Goal: Transaction & Acquisition: Purchase product/service

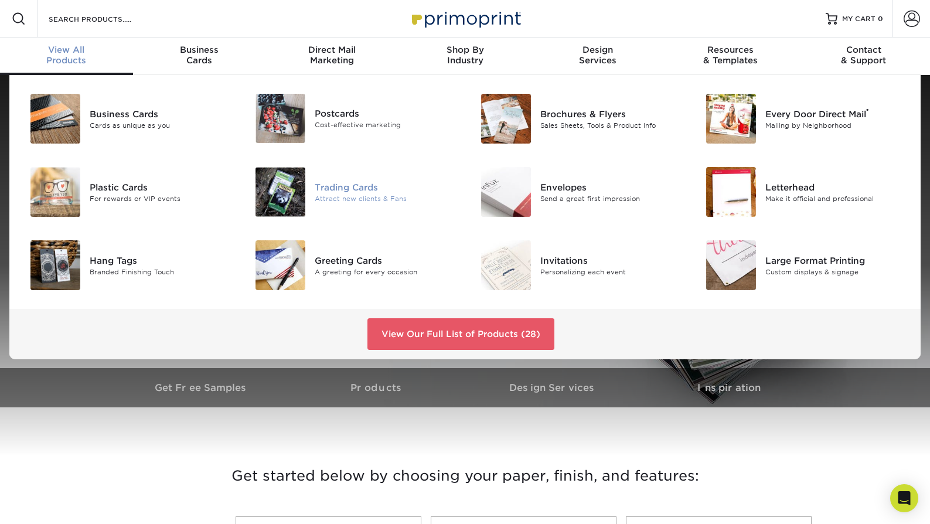
click at [339, 188] on div "Trading Cards" at bounding box center [385, 186] width 141 height 13
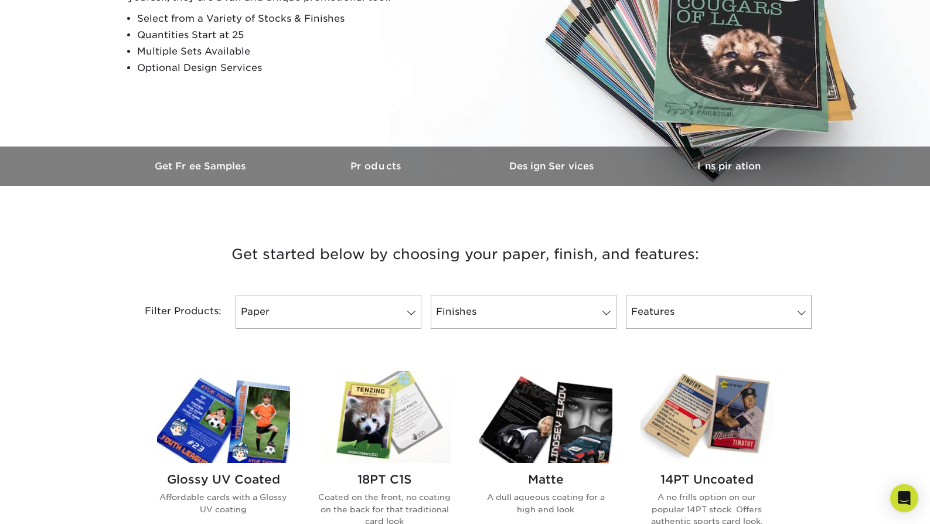
scroll to position [235, 0]
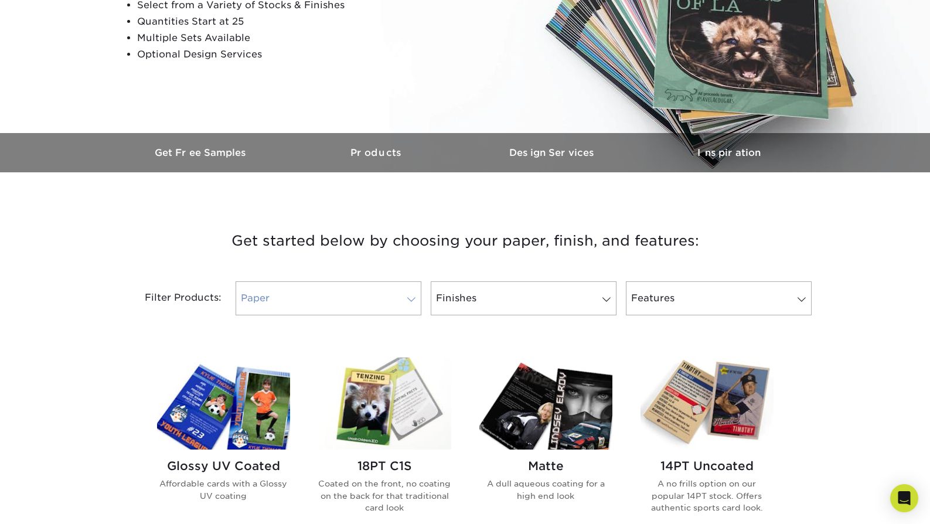
click at [408, 299] on span at bounding box center [411, 299] width 16 height 9
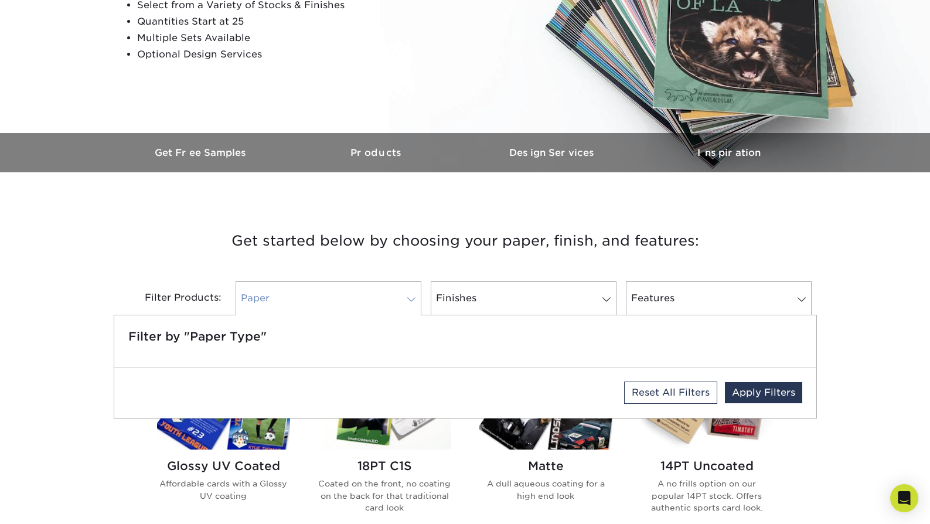
click at [408, 299] on span at bounding box center [411, 299] width 16 height 9
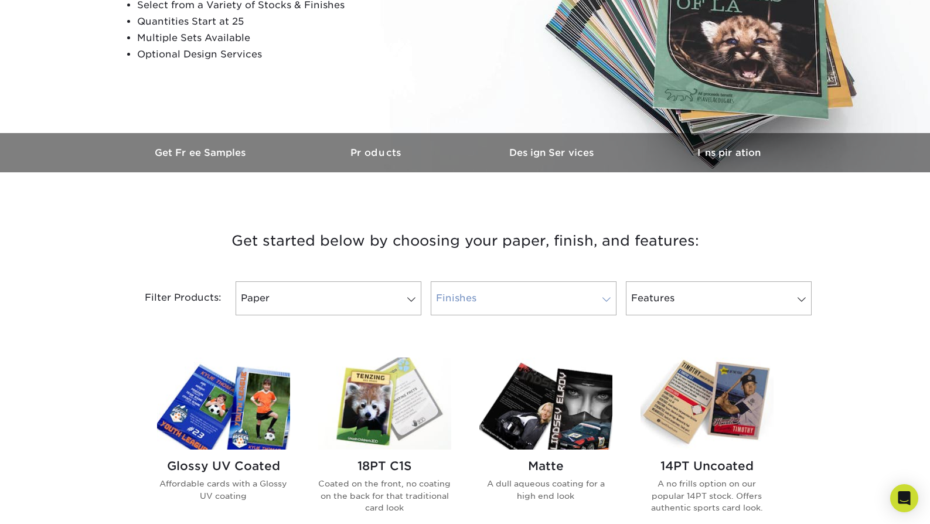
click at [495, 299] on link "Finishes" at bounding box center [524, 298] width 186 height 34
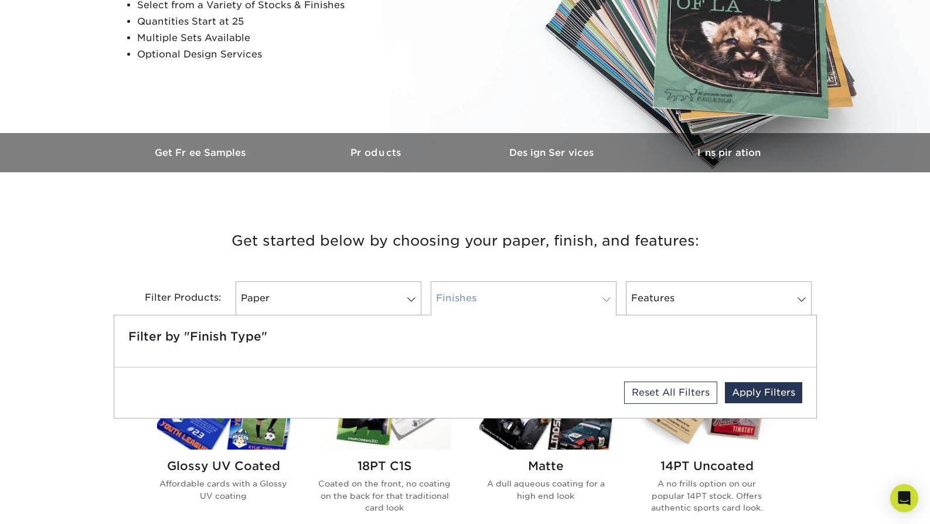
click at [495, 299] on link "Finishes" at bounding box center [524, 298] width 186 height 34
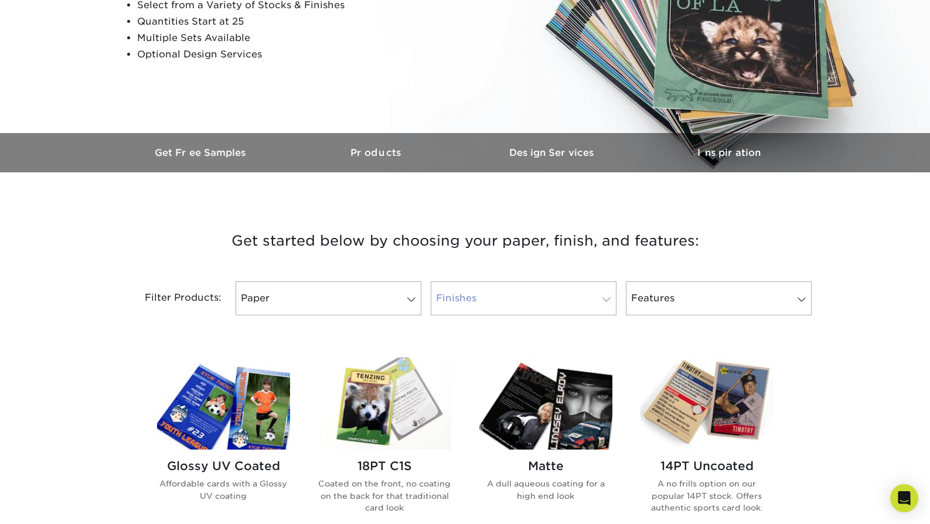
click at [606, 304] on span at bounding box center [606, 299] width 16 height 9
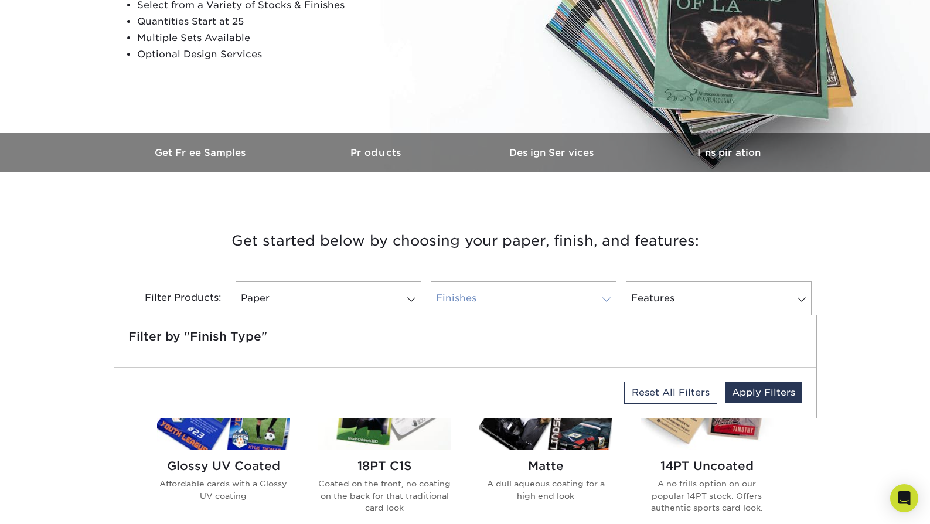
click at [606, 304] on span at bounding box center [606, 299] width 16 height 9
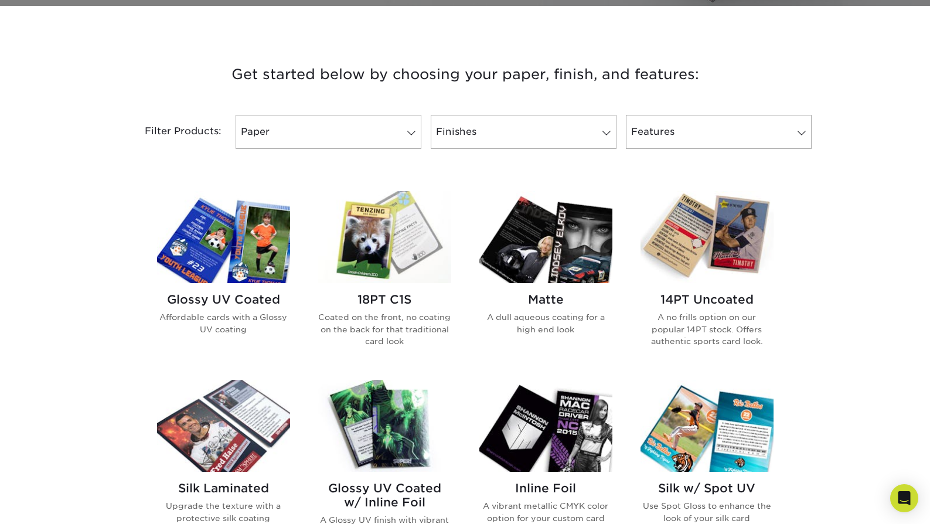
scroll to position [404, 0]
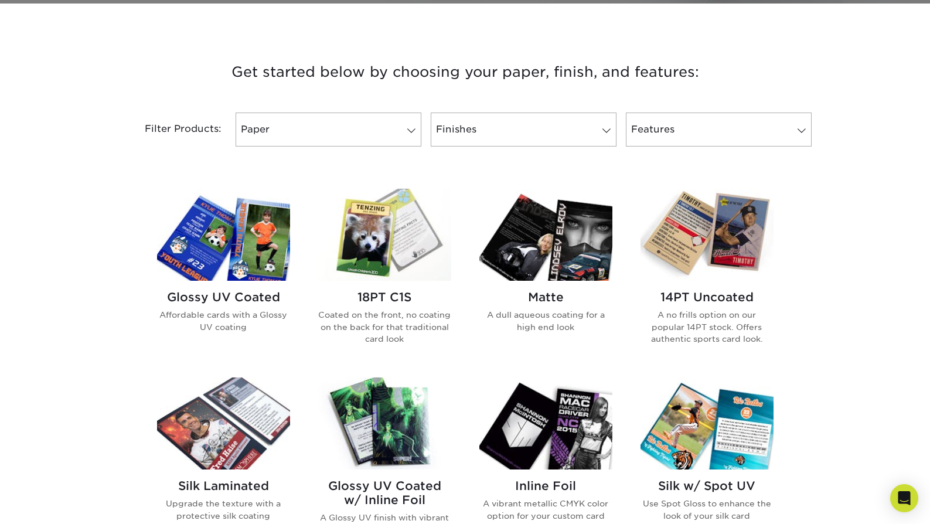
click at [534, 247] on img at bounding box center [545, 235] width 133 height 92
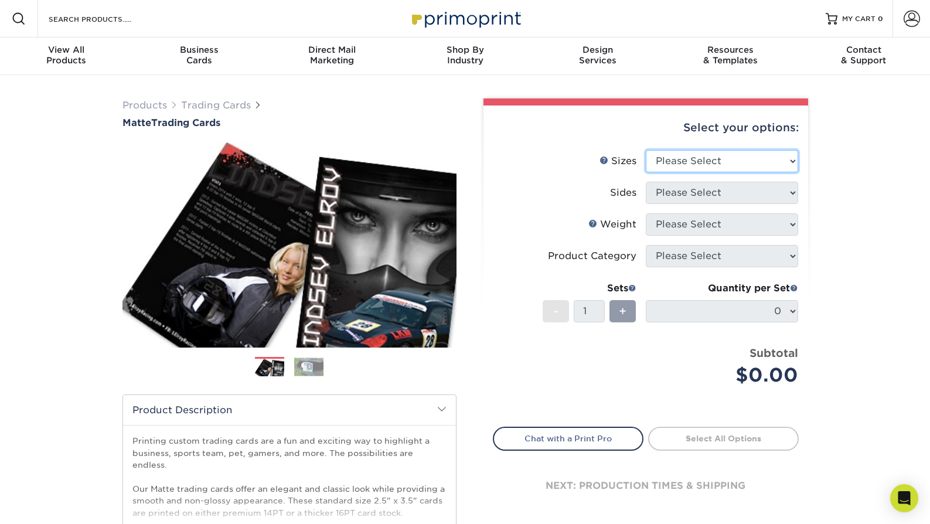
select select "2.50x3.50"
select select "13abbda7-1d64-4f25-8bb2-c179b224825d"
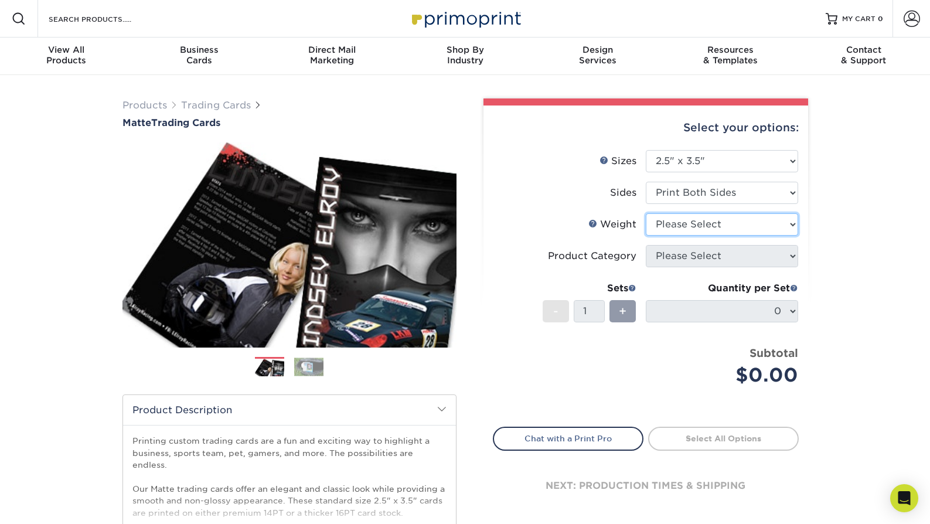
select select "16PT"
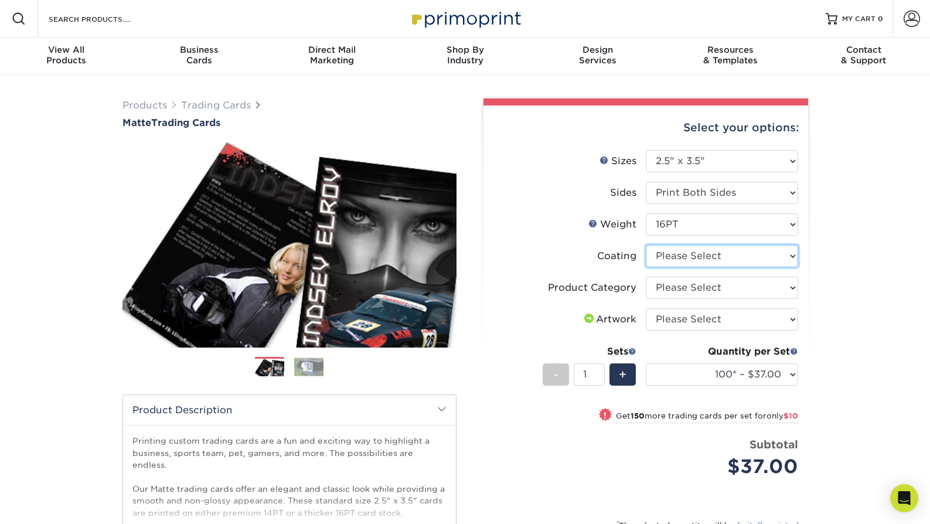
select select "121bb7b5-3b4d-429f-bd8d-bbf80e953313"
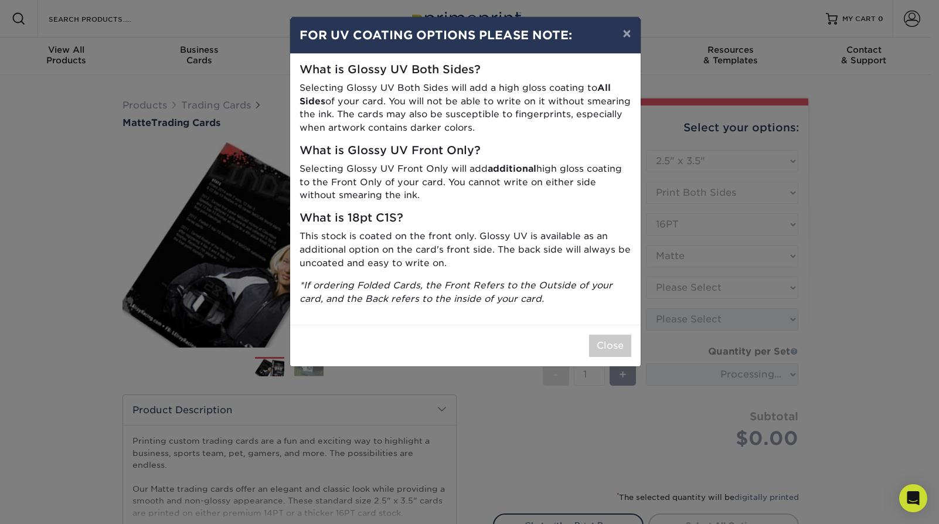
click at [727, 284] on div "× FOR UV COATING OPTIONS PLEASE NOTE: What is Glossy UV Both Sides? Selecting G…" at bounding box center [469, 262] width 939 height 524
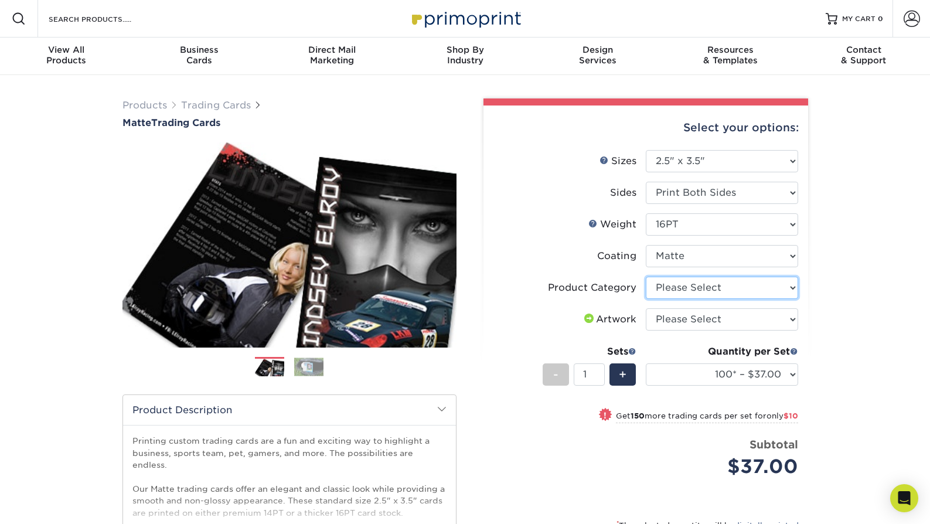
select select "c2f9bce9-36c2-409d-b101-c29d9d031e18"
select select "upload"
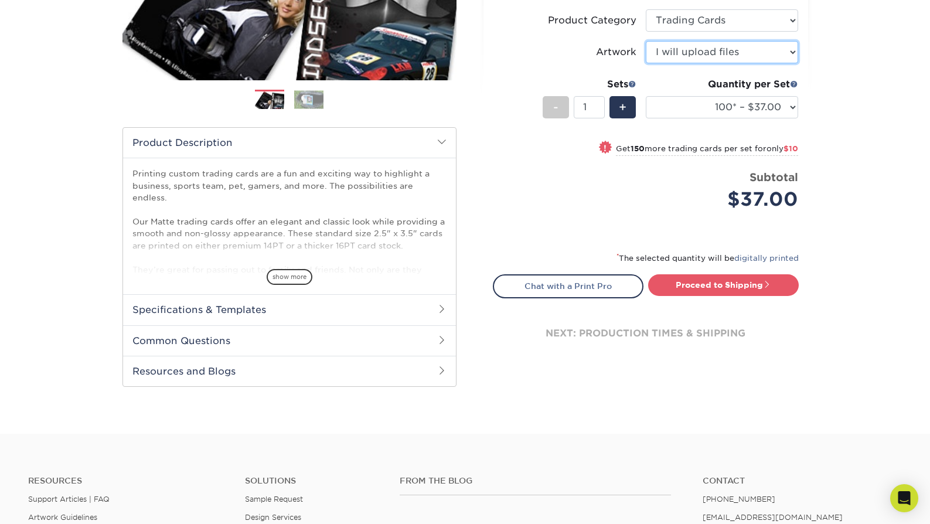
scroll to position [250, 0]
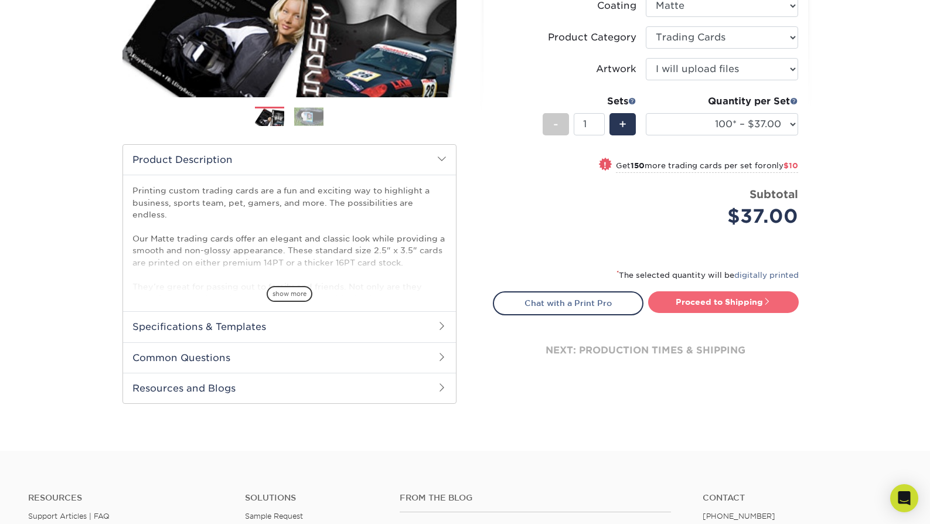
click at [704, 305] on link "Proceed to Shipping" at bounding box center [723, 301] width 151 height 21
type input "Set 1"
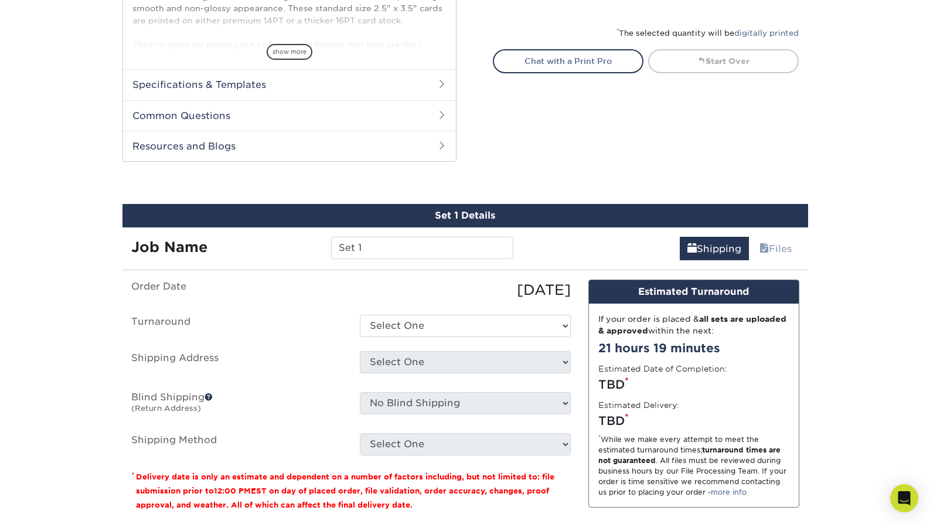
scroll to position [596, 0]
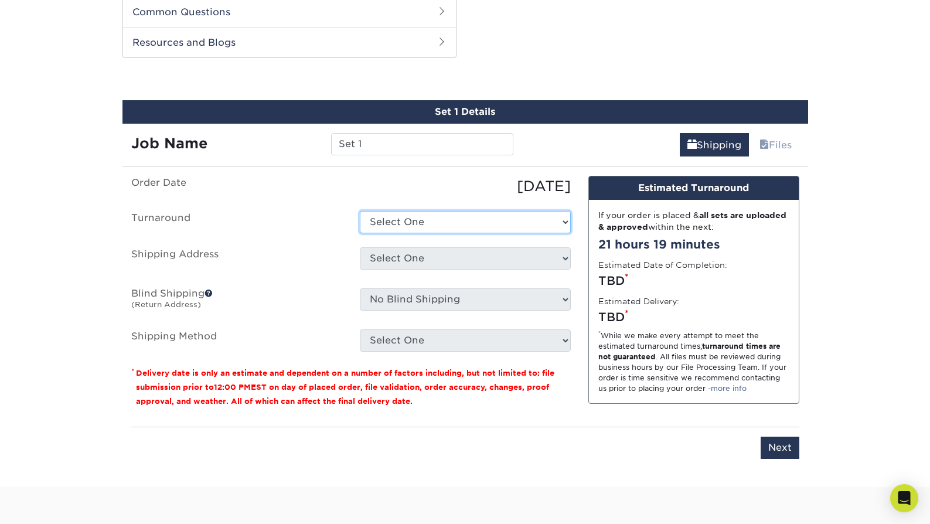
select select "cbe91c23-2601-4968-aa0f-393d26c839b7"
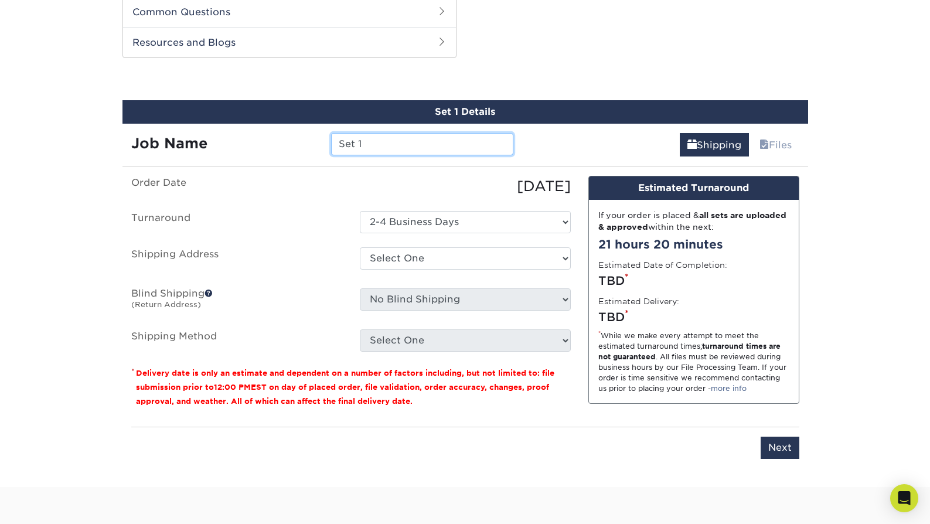
click at [385, 146] on input "Set 1" at bounding box center [422, 144] width 182 height 22
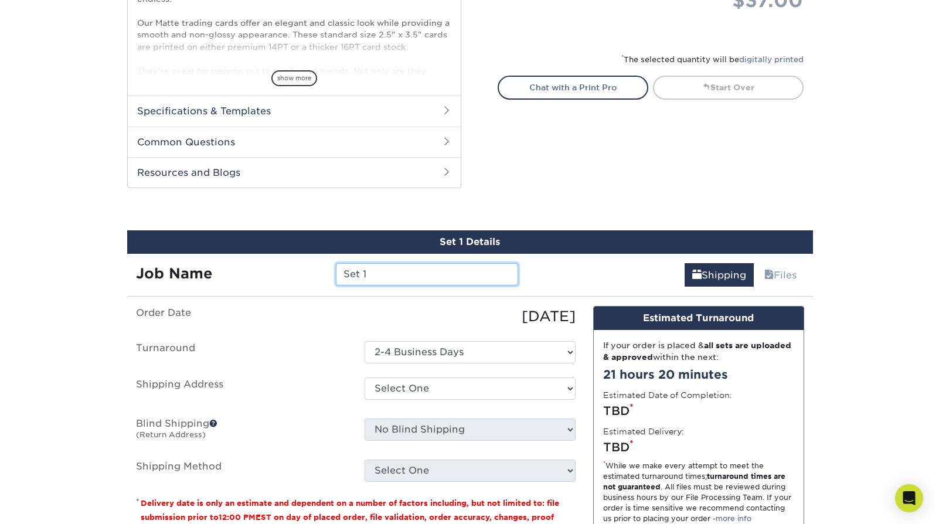
scroll to position [485, 0]
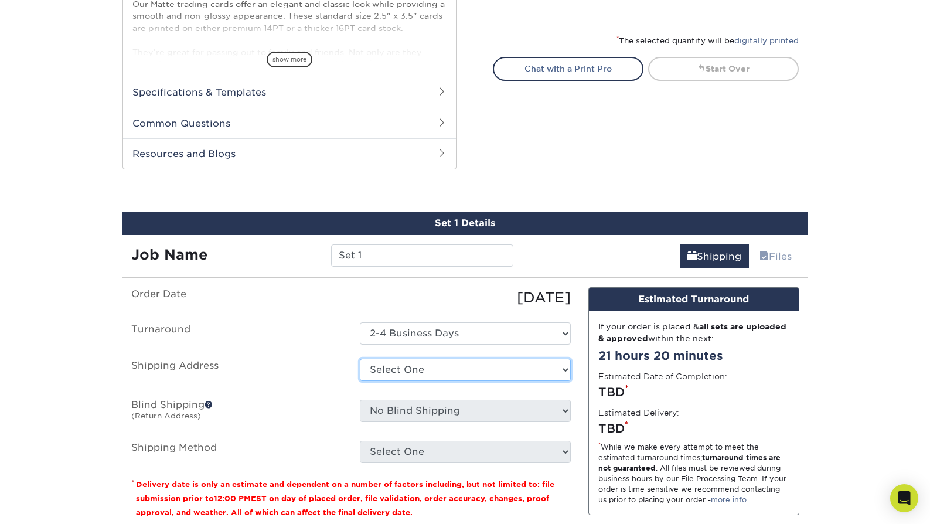
select select "newaddress"
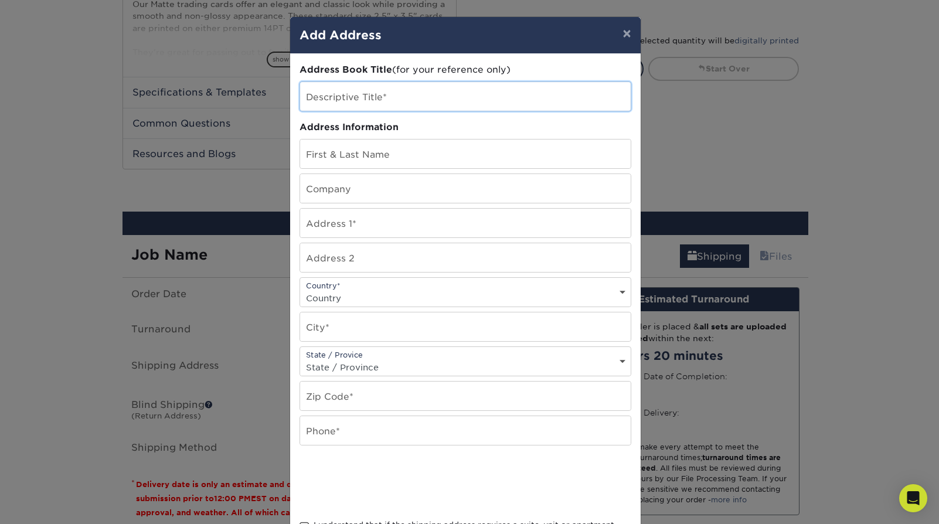
click at [349, 92] on input "text" at bounding box center [465, 96] width 330 height 29
type input "Selene"
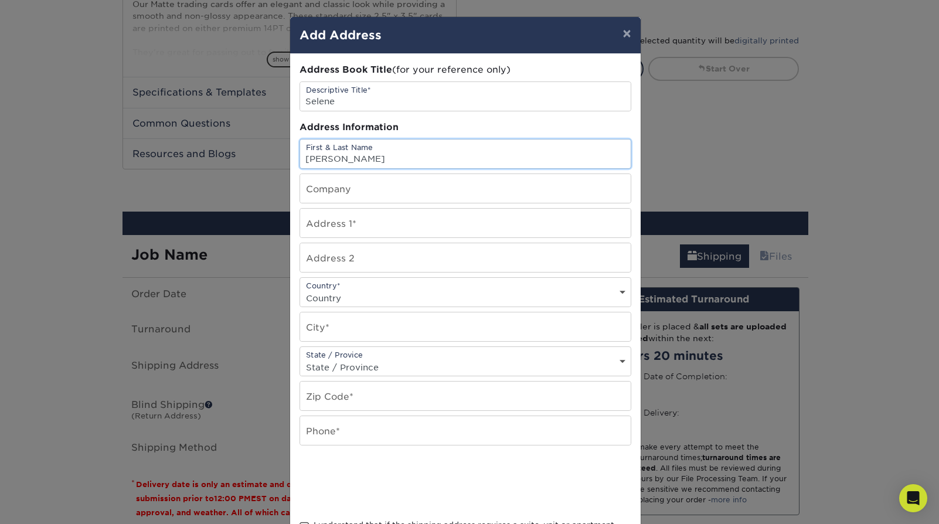
type input "[PERSON_NAME]"
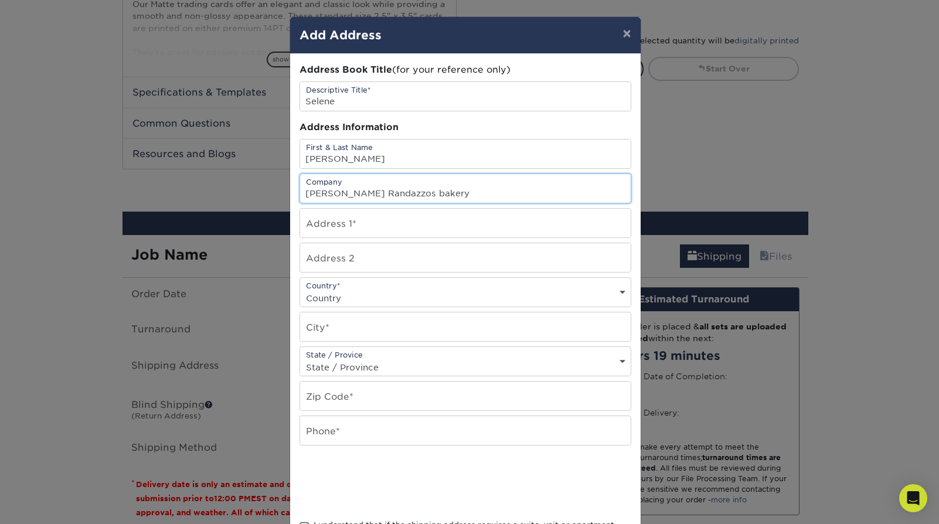
drag, startPoint x: 400, startPoint y: 196, endPoint x: 414, endPoint y: 205, distance: 16.6
click at [400, 196] on input "[PERSON_NAME] Randazzos bakery" at bounding box center [465, 188] width 330 height 29
type input "[PERSON_NAME] [PERSON_NAME]"
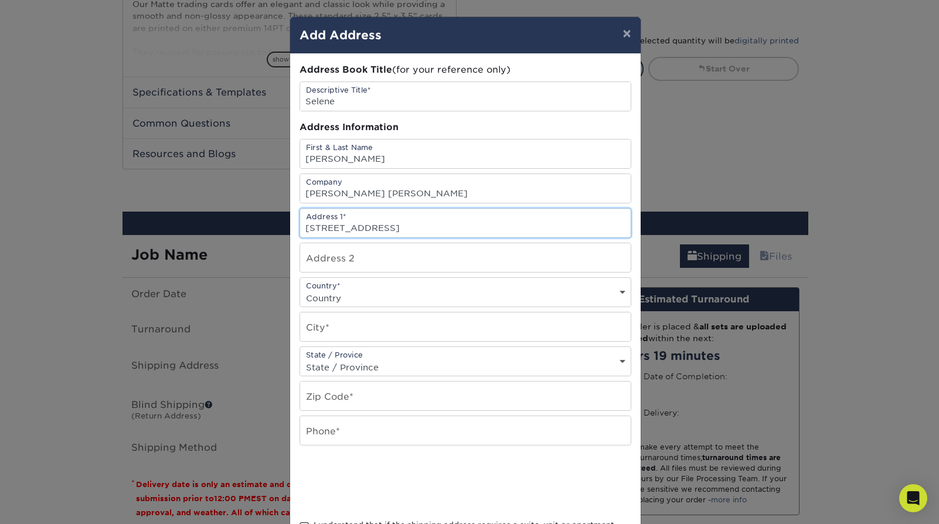
type input "[STREET_ADDRESS]"
select select "US"
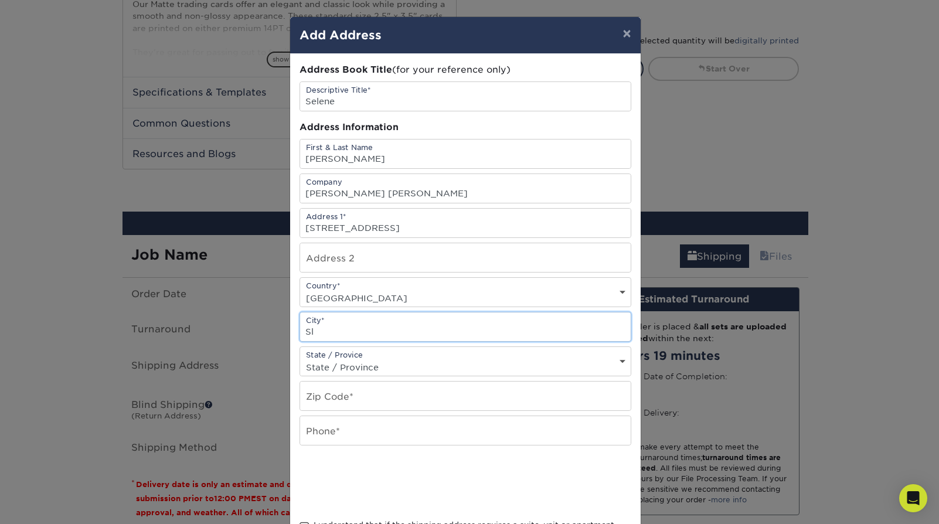
type input "S"
type input "Pearl River"
select select "LA"
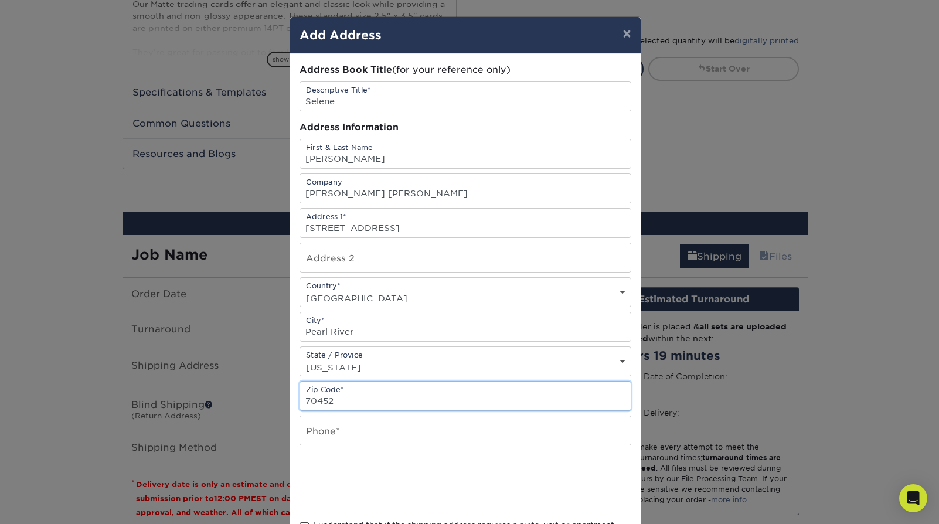
type input "70452"
type input "9852856289"
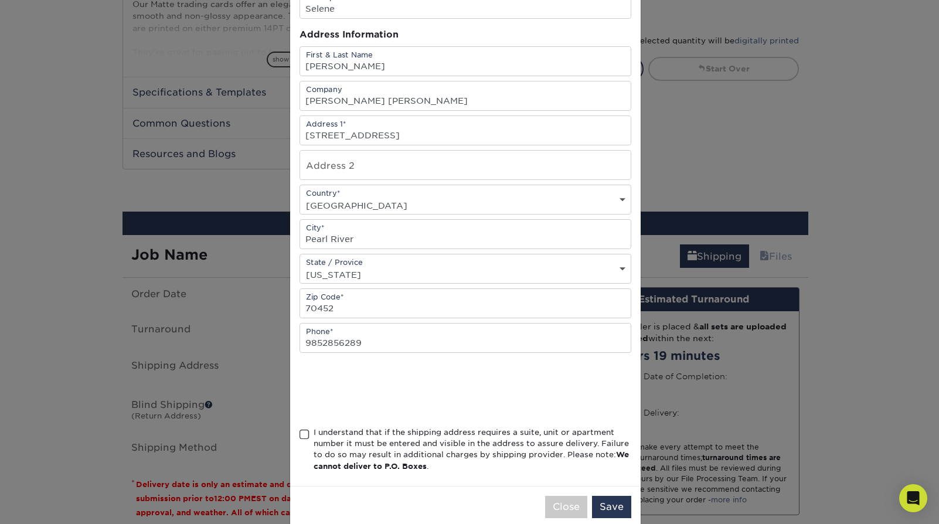
scroll to position [113, 0]
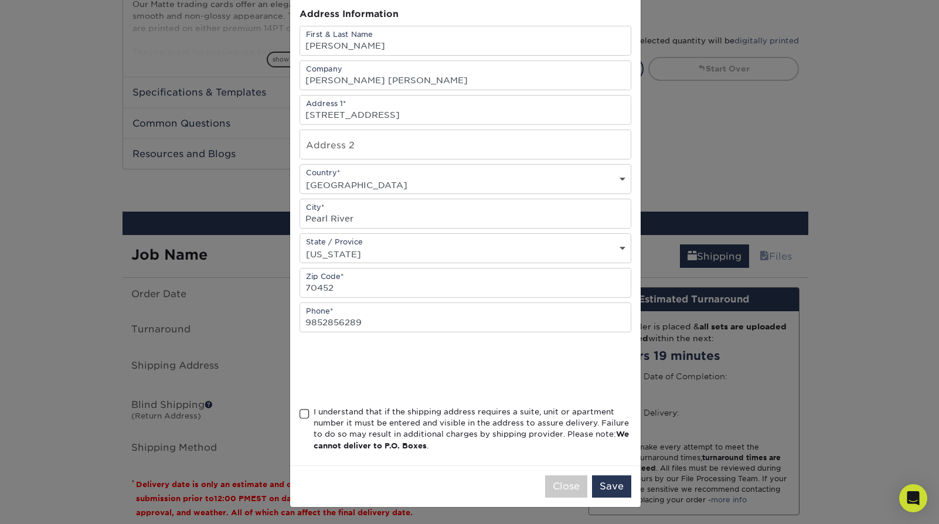
click at [301, 417] on span at bounding box center [304, 413] width 10 height 11
click at [0, 0] on input "I understand that if the shipping address requires a suite, unit or apartment n…" at bounding box center [0, 0] width 0 height 0
click at [604, 492] on button "Save" at bounding box center [611, 486] width 39 height 22
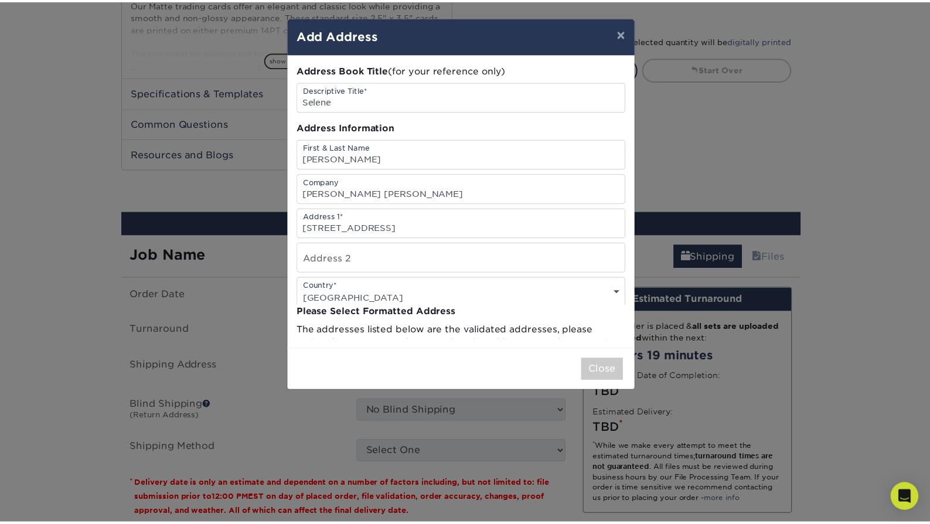
scroll to position [0, 0]
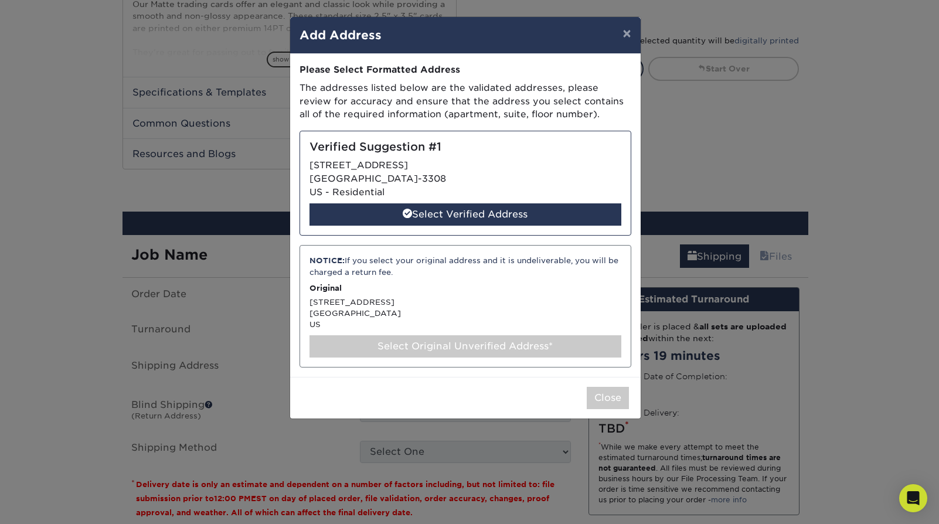
click at [389, 155] on div "Verified Suggestion #1 [STREET_ADDRESS] - Residential Select Verified Address" at bounding box center [465, 183] width 332 height 105
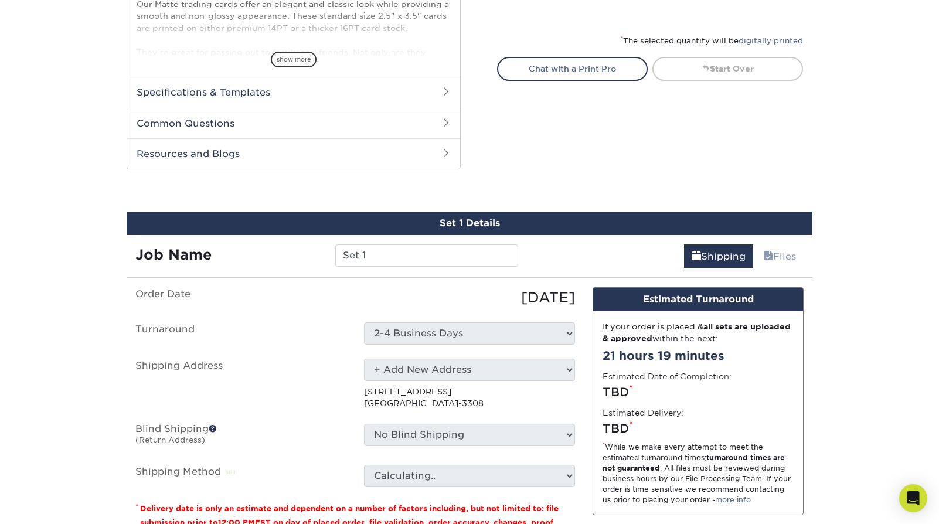
select select "285879"
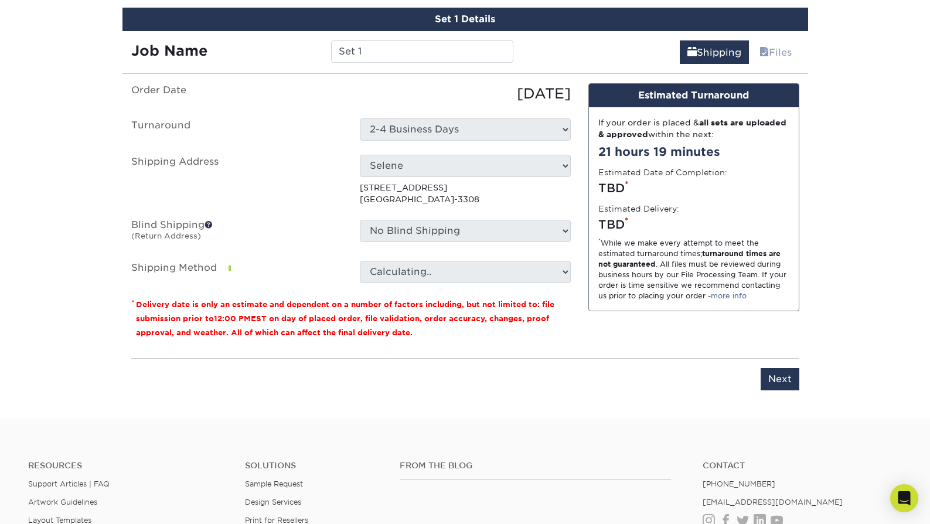
scroll to position [677, 0]
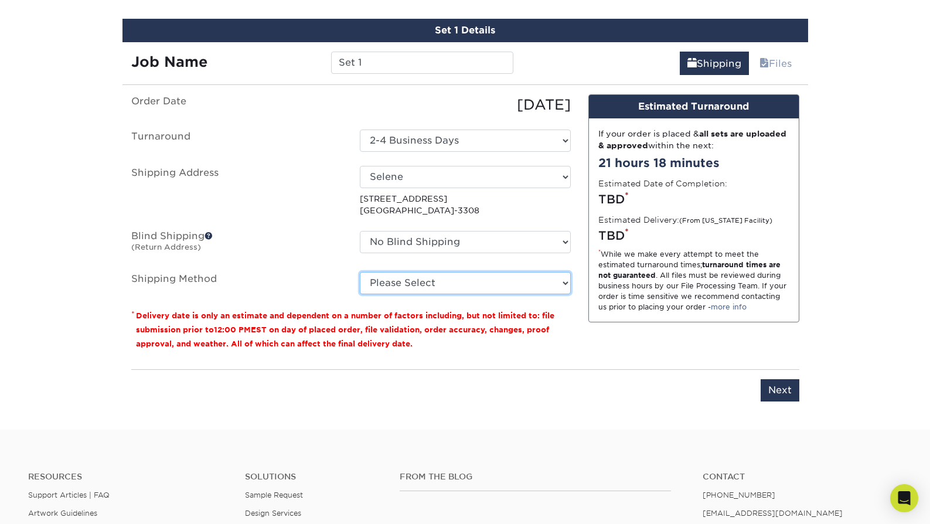
select select "13"
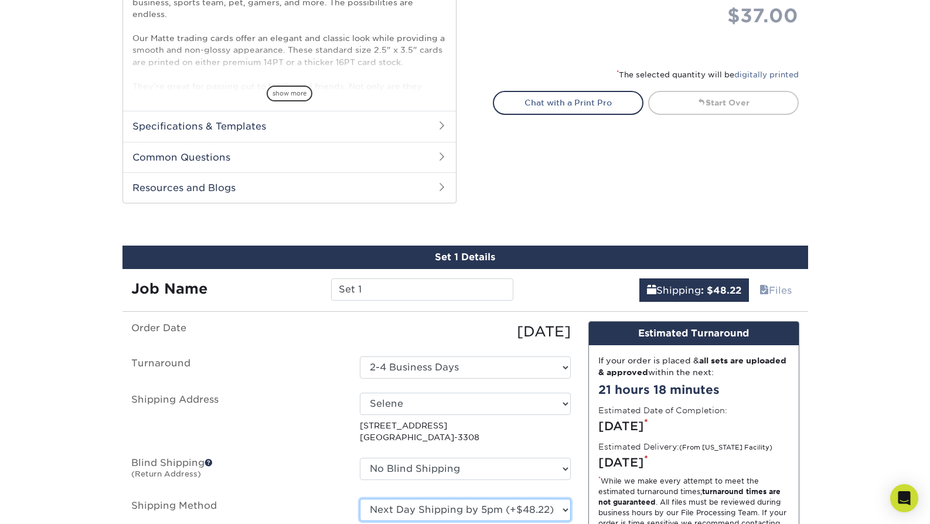
scroll to position [468, 0]
